Goal: Transaction & Acquisition: Purchase product/service

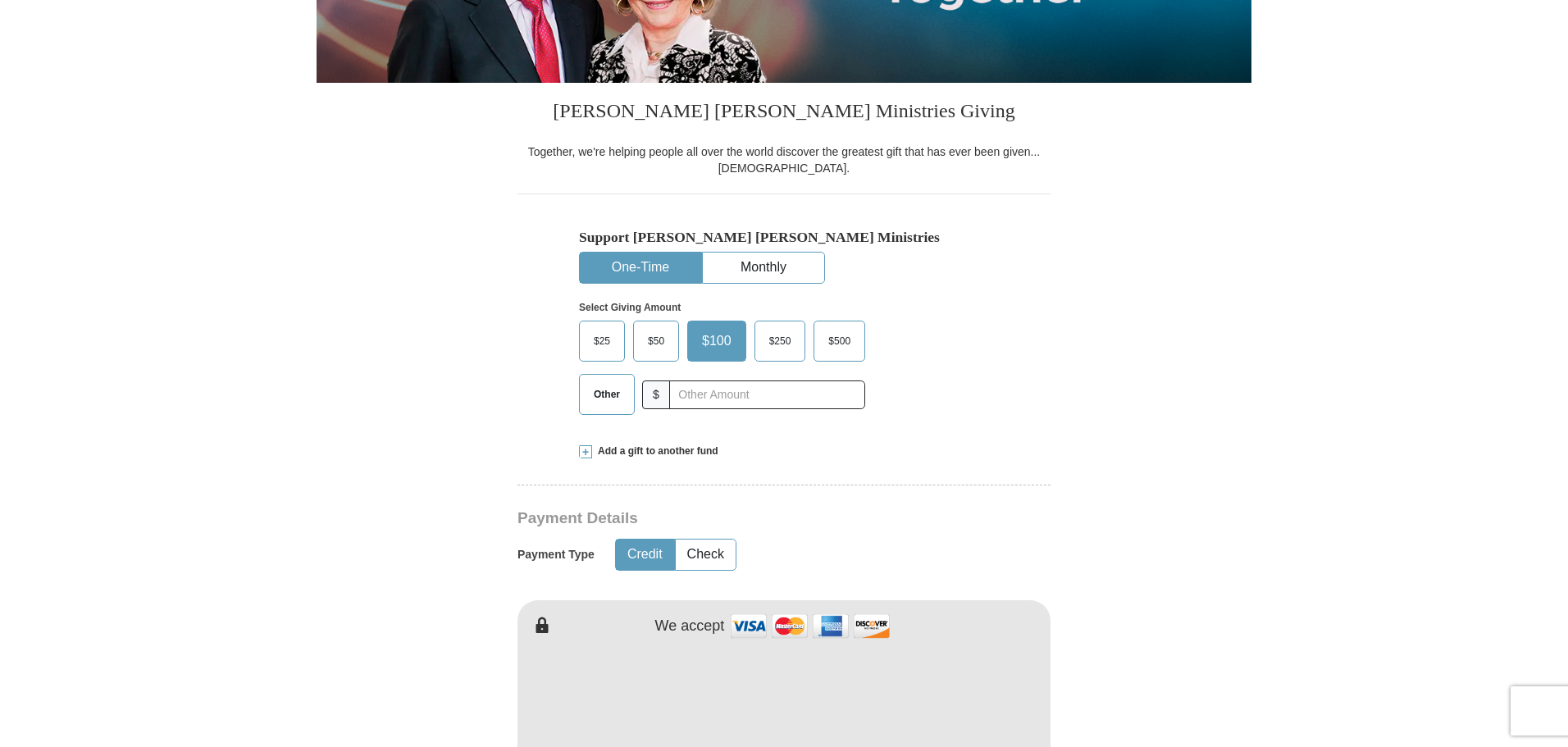
click at [597, 386] on span "Other" at bounding box center [607, 393] width 43 height 25
click at [0, 0] on input "Other" at bounding box center [0, 0] width 0 height 0
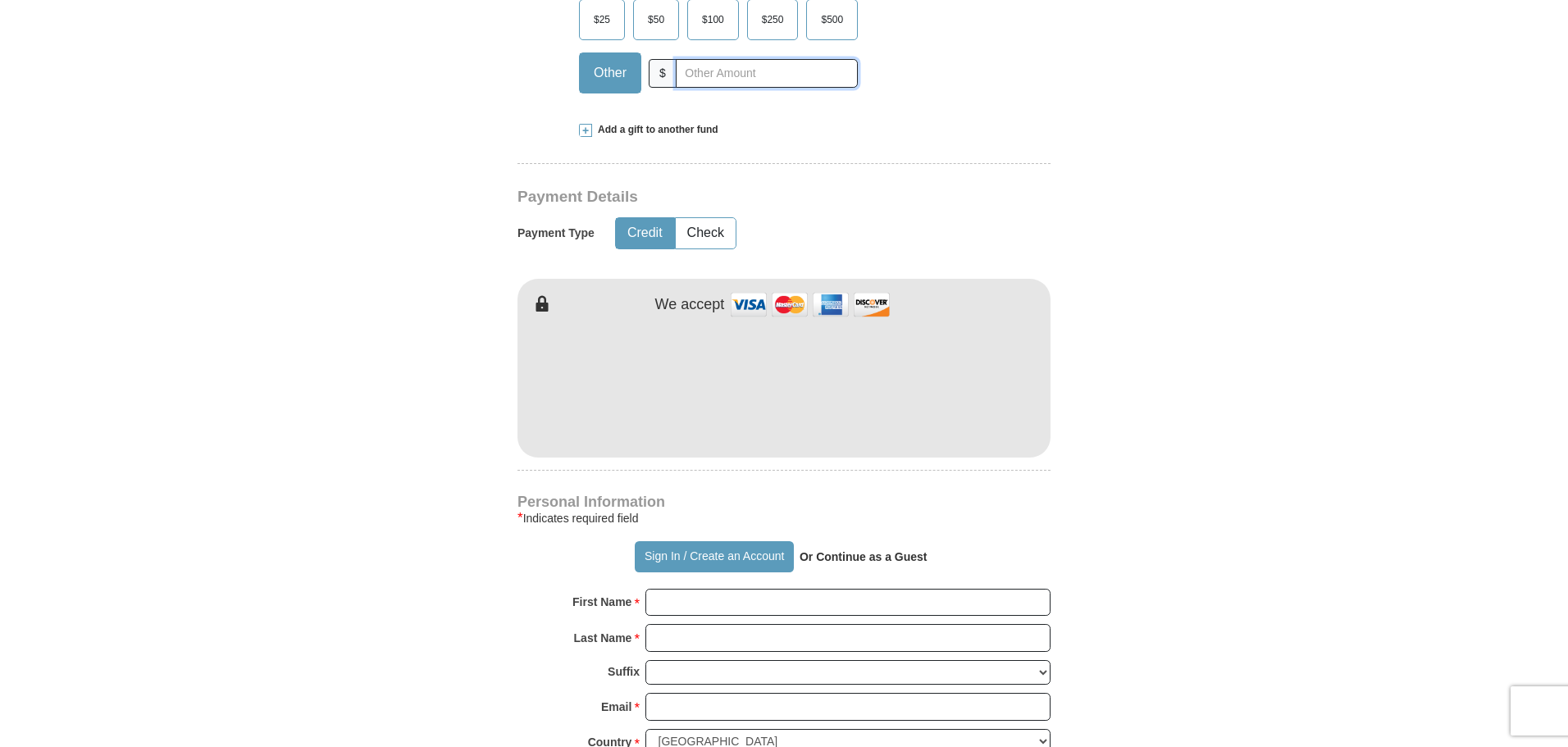
scroll to position [819, 0]
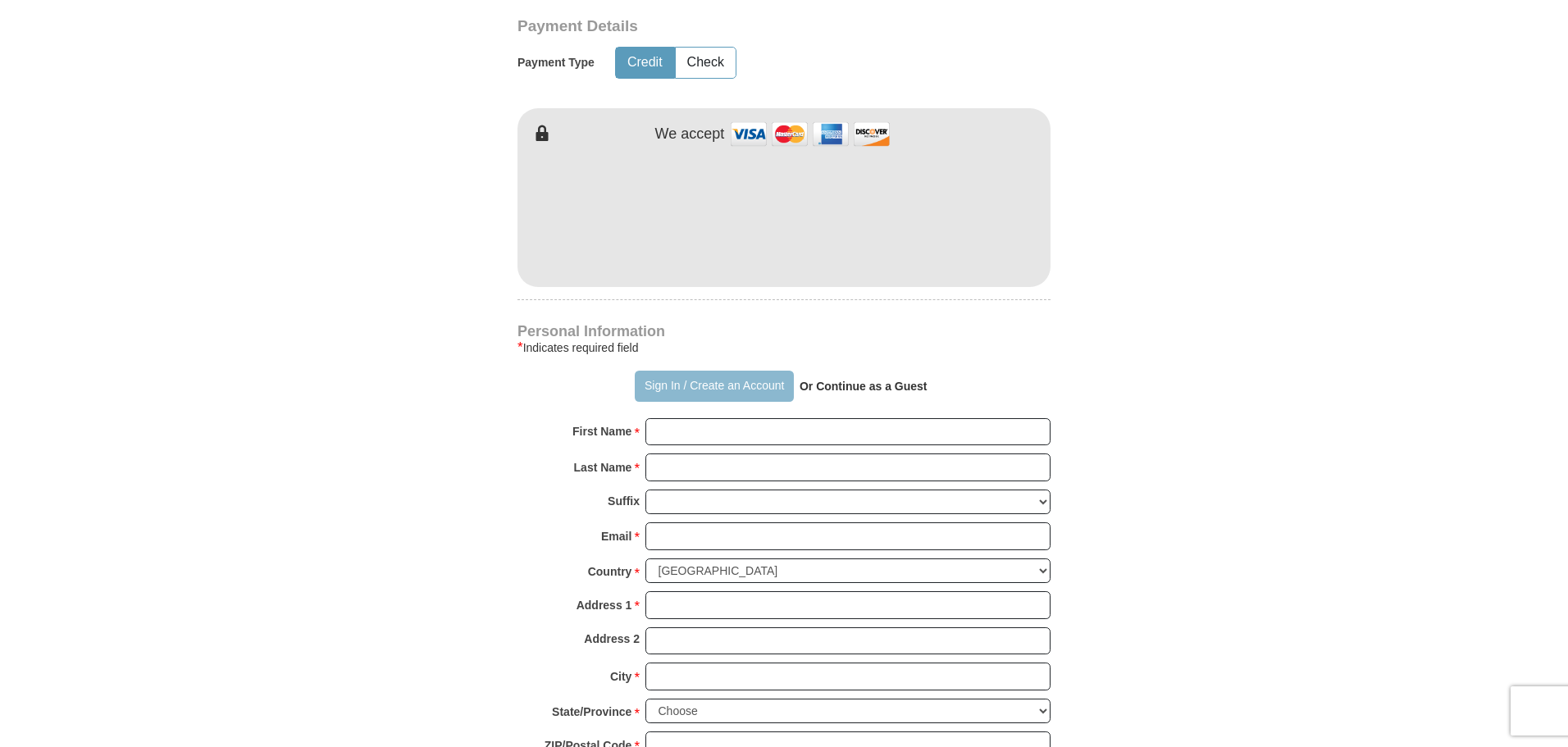
click at [734, 371] on button "Sign In / Create an Account" at bounding box center [714, 385] width 159 height 31
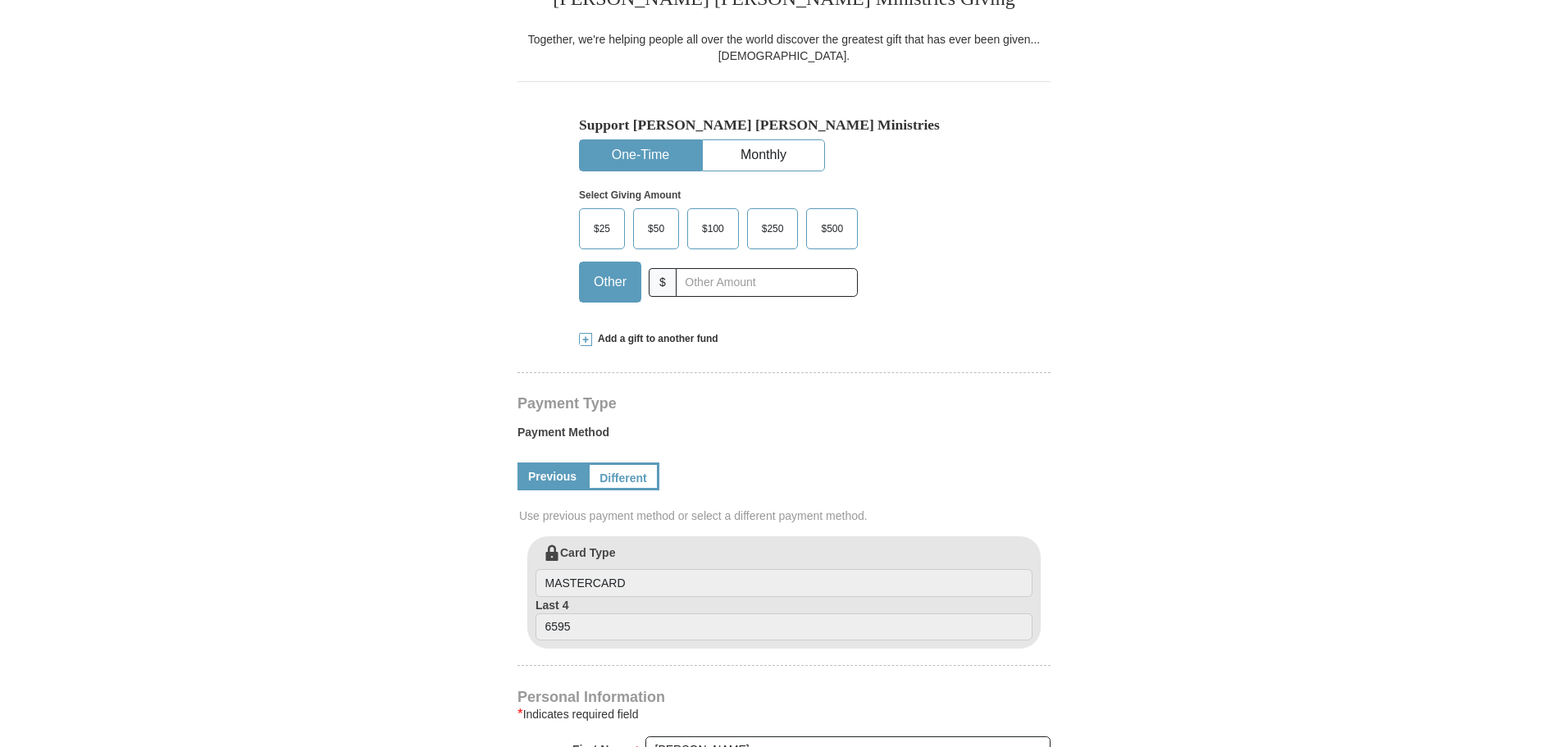
select select "[GEOGRAPHIC_DATA]"
click at [752, 282] on input "text" at bounding box center [767, 282] width 182 height 29
type input "481"
click at [630, 486] on link "Different" at bounding box center [620, 477] width 68 height 28
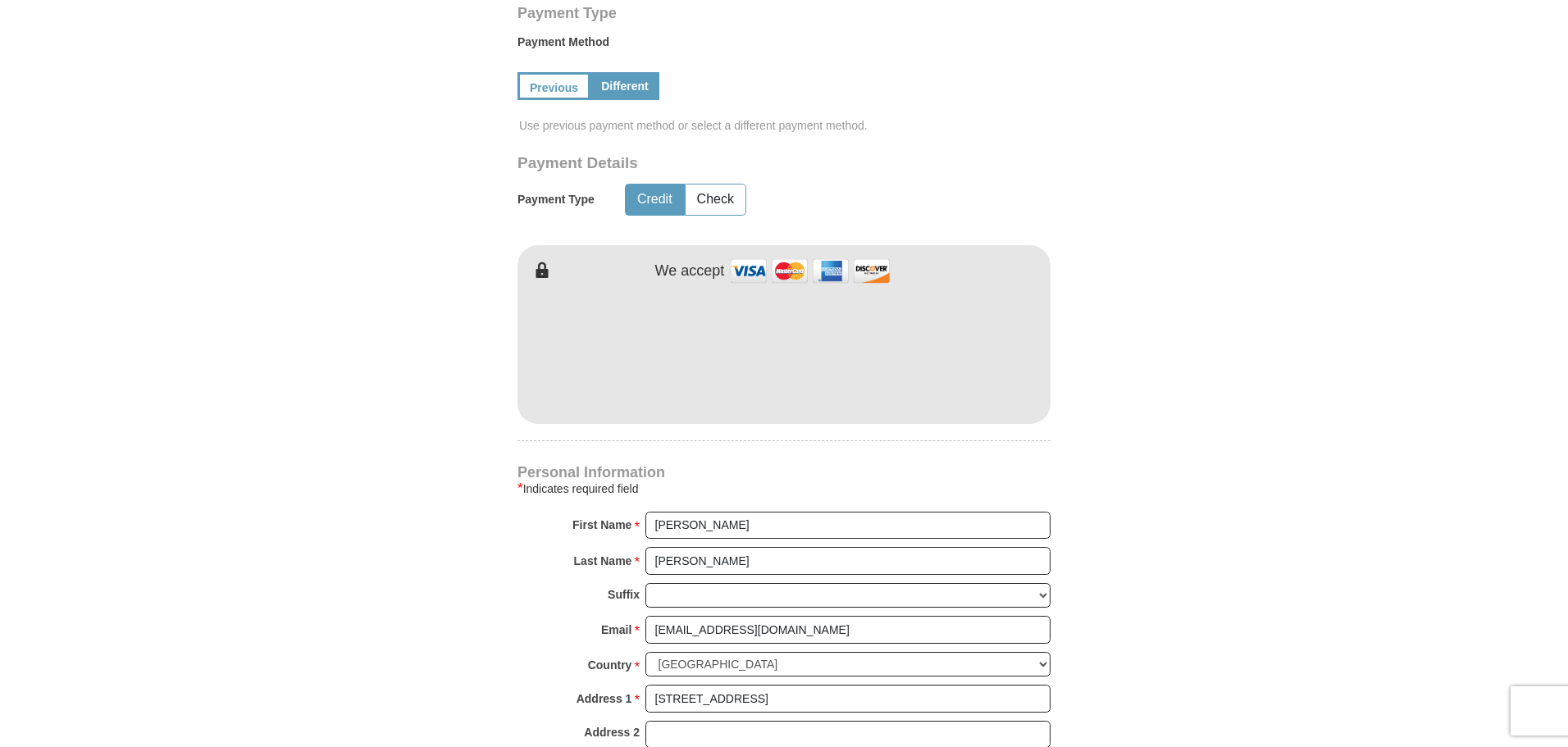
scroll to position [902, 0]
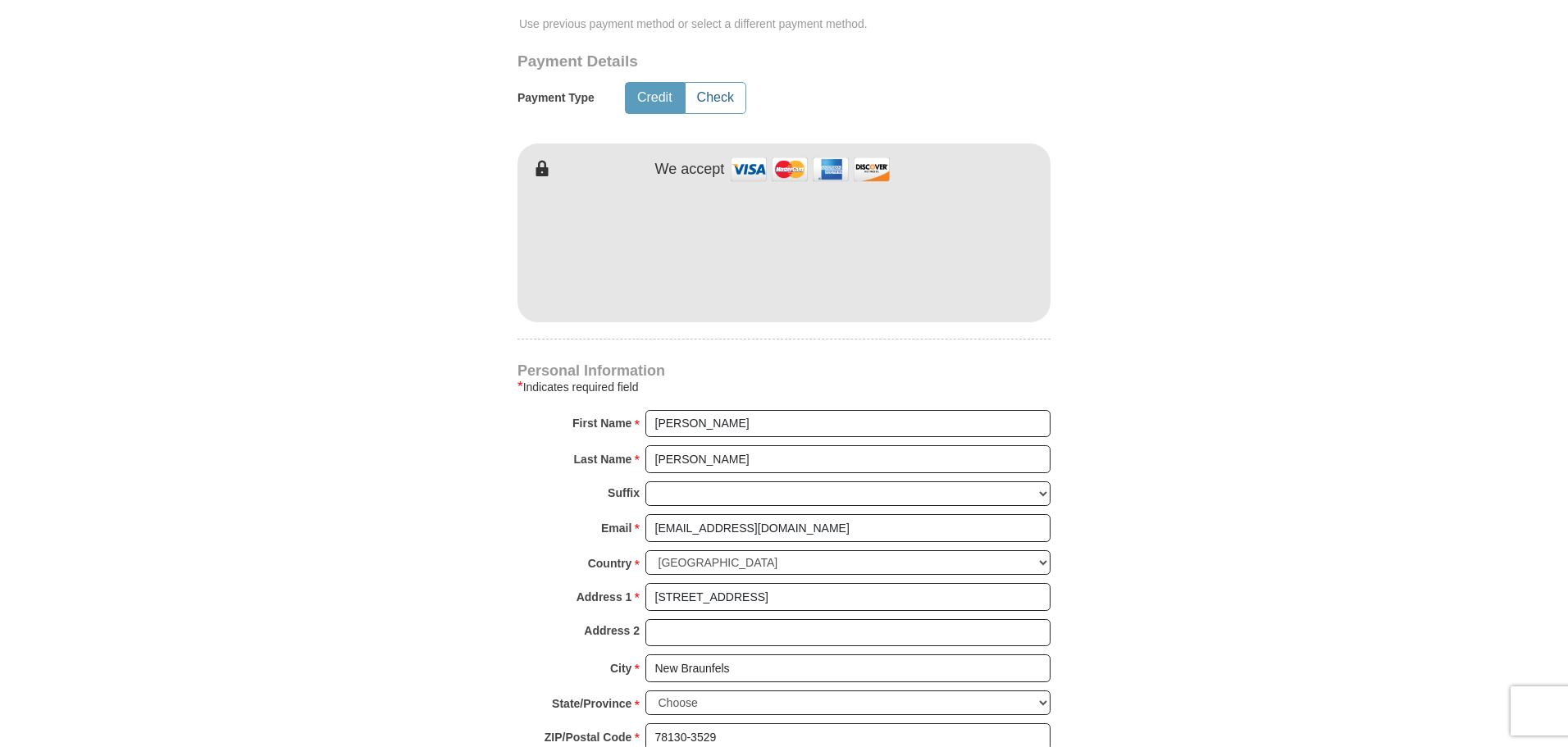
click at [720, 103] on button "Check" at bounding box center [716, 98] width 59 height 31
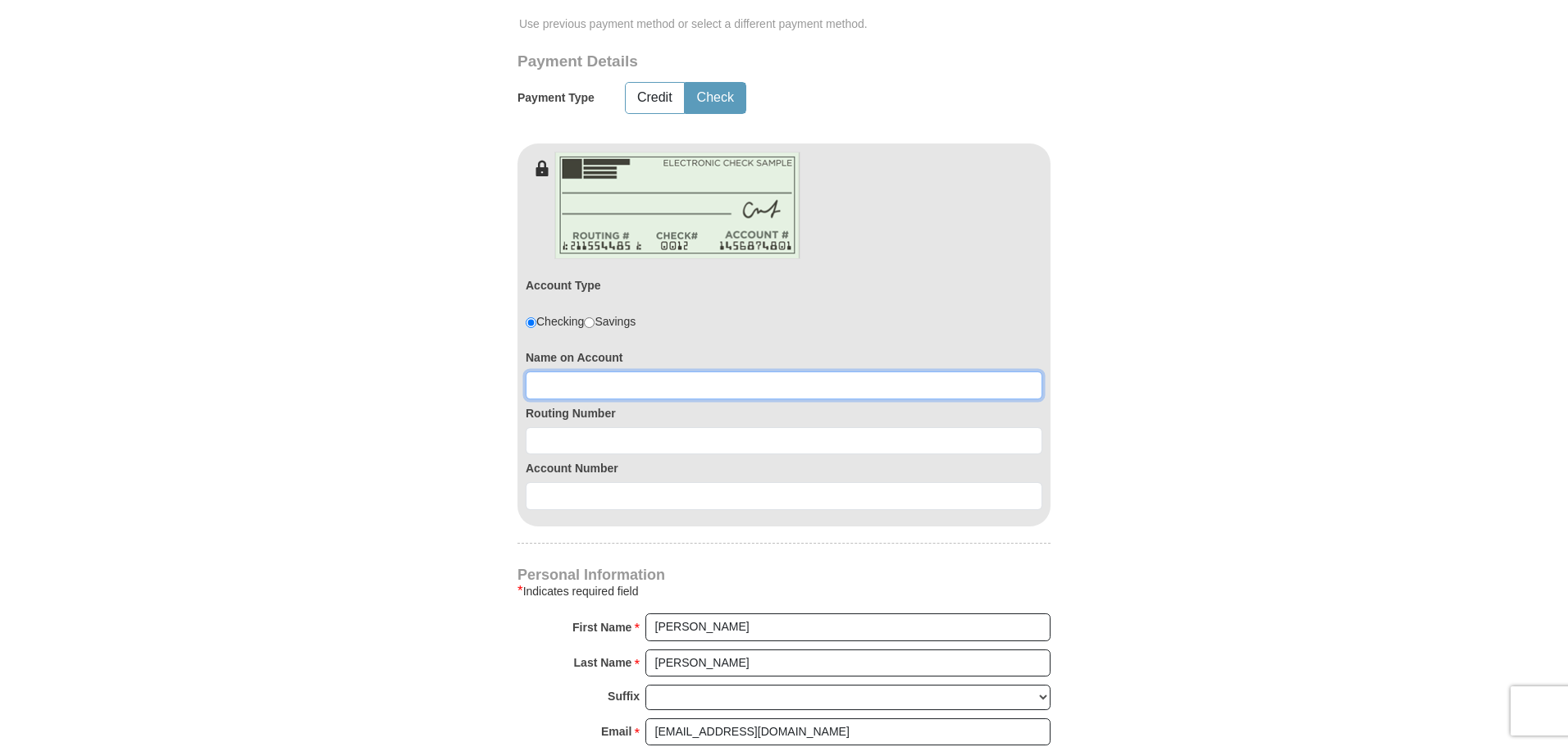
click at [757, 377] on input at bounding box center [783, 385] width 516 height 28
type input "[PERSON_NAME]"
type input "314089681"
